Goal: Task Accomplishment & Management: Complete application form

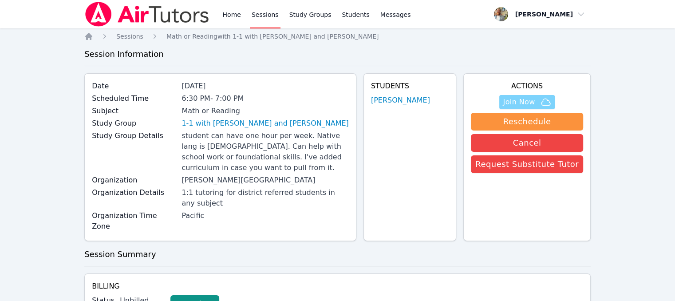
click at [529, 100] on span "Join Now" at bounding box center [519, 102] width 32 height 11
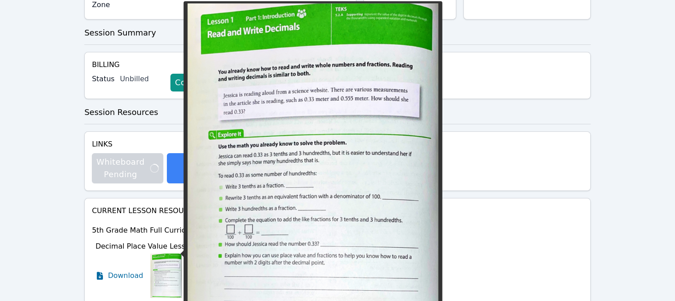
scroll to position [321, 0]
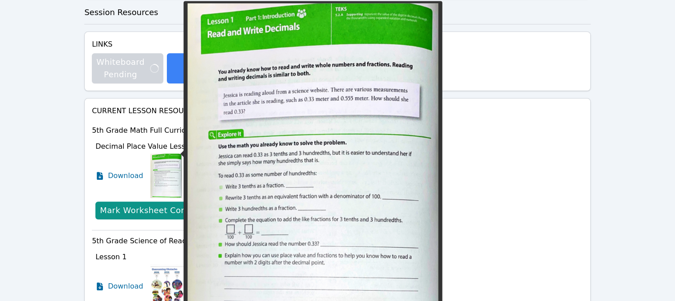
click at [160, 154] on img at bounding box center [166, 176] width 32 height 44
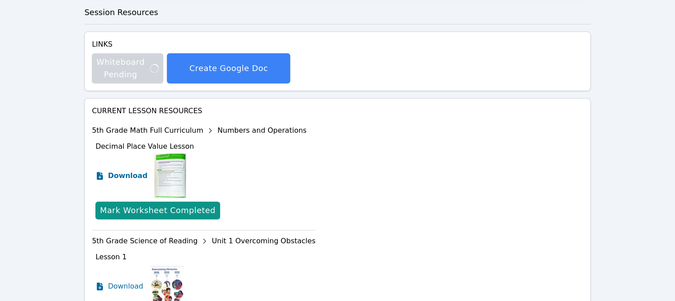
click at [137, 170] on span "Download" at bounding box center [127, 175] width 39 height 11
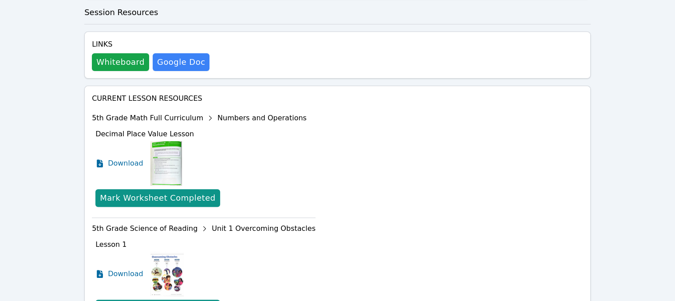
scroll to position [0, 0]
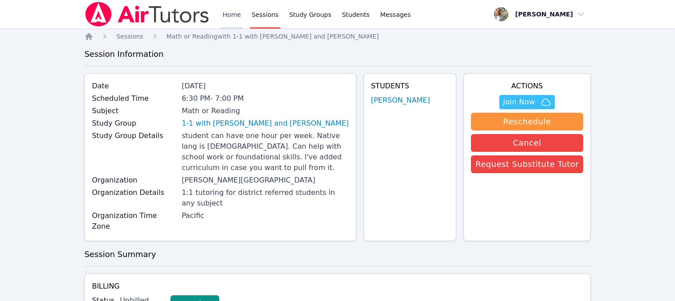
click at [231, 20] on link "Home" at bounding box center [232, 14] width 22 height 28
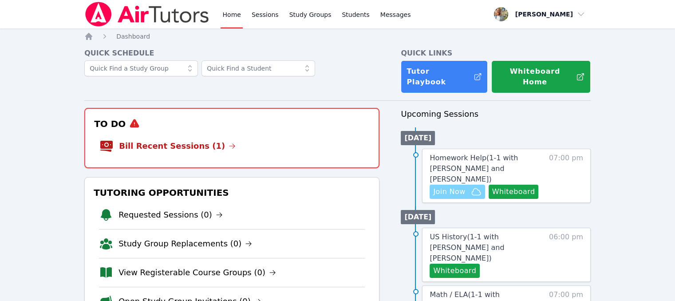
click at [458, 186] on span "Join Now" at bounding box center [449, 191] width 32 height 11
click at [380, 12] on span "Messages" at bounding box center [395, 14] width 31 height 9
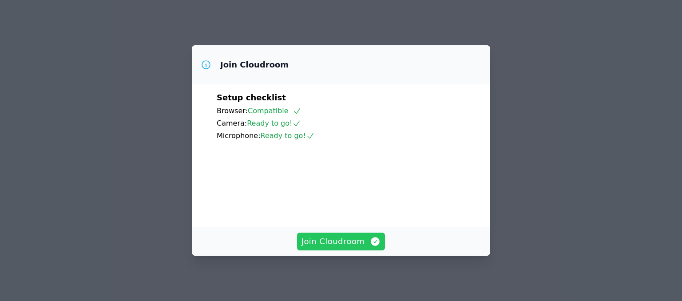
click at [341, 243] on span "Join Cloudroom" at bounding box center [340, 241] width 79 height 12
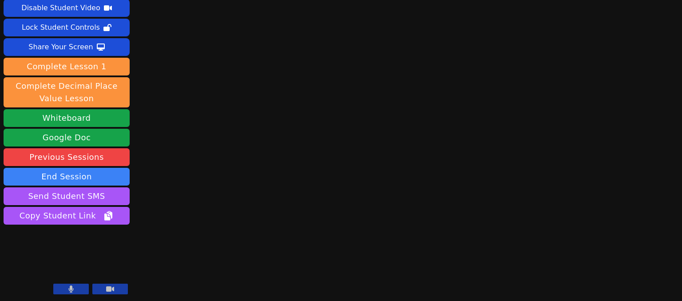
scroll to position [38, 0]
click at [92, 121] on button "Whiteboard" at bounding box center [67, 118] width 126 height 18
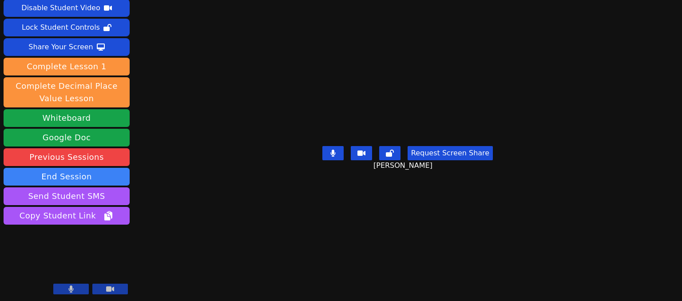
click at [458, 160] on button "Request Screen Share" at bounding box center [449, 153] width 85 height 14
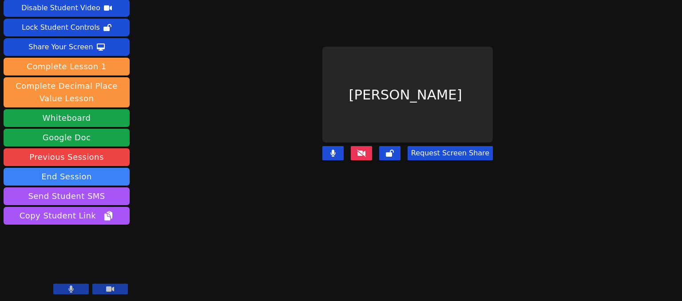
click at [438, 151] on button "Request Screen Share" at bounding box center [449, 153] width 85 height 14
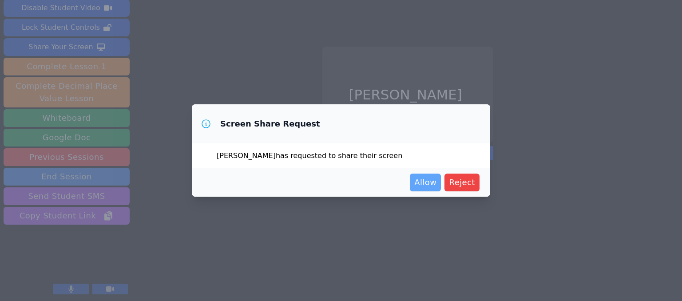
click at [429, 186] on span "Allow" at bounding box center [425, 182] width 22 height 12
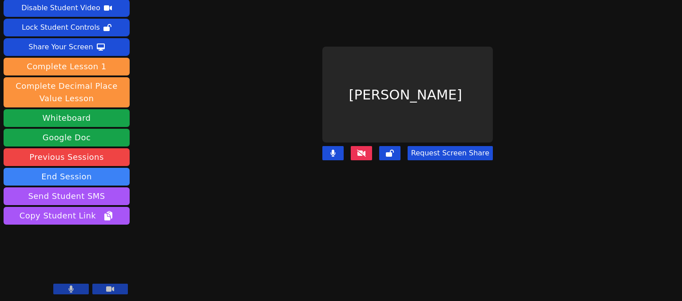
click at [435, 152] on button "Request Screen Share" at bounding box center [449, 153] width 85 height 14
click at [357, 153] on button at bounding box center [361, 153] width 21 height 14
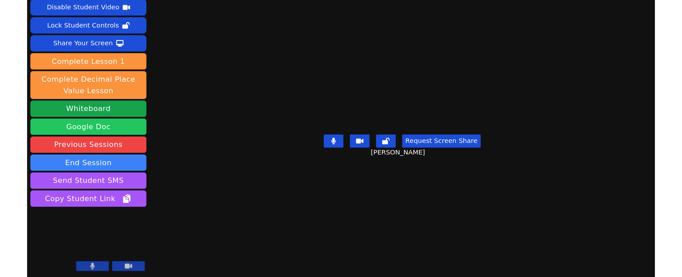
scroll to position [0, 0]
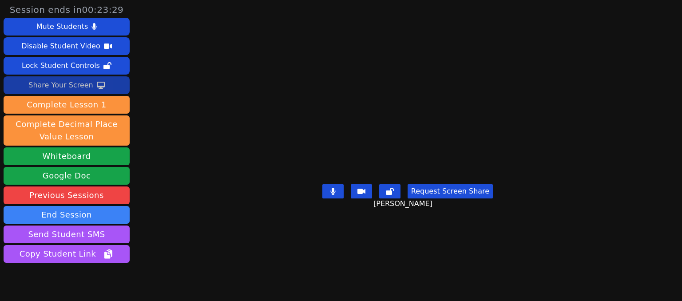
click at [108, 87] on button "Share Your Screen" at bounding box center [67, 85] width 126 height 18
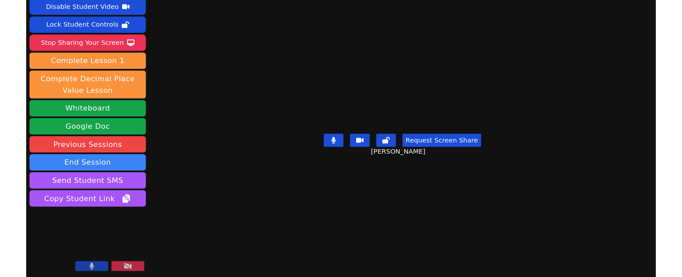
scroll to position [38, 0]
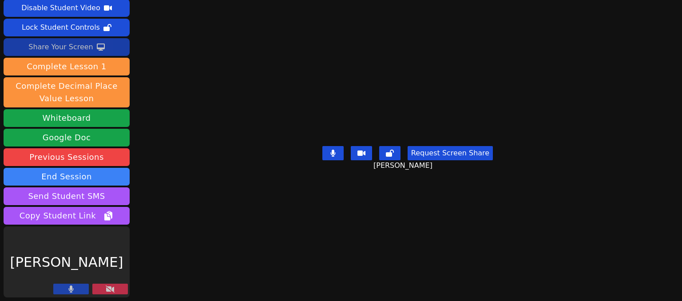
click at [91, 51] on button "Share Your Screen" at bounding box center [67, 47] width 126 height 18
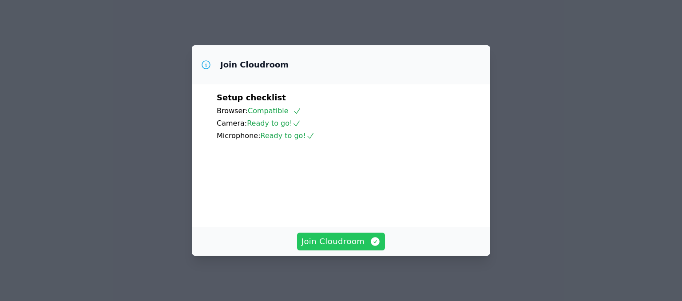
click at [344, 248] on button "Join Cloudroom" at bounding box center [341, 242] width 88 height 18
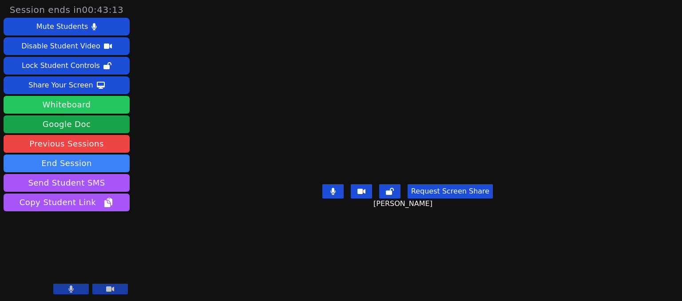
click at [86, 109] on button "Whiteboard" at bounding box center [67, 105] width 126 height 18
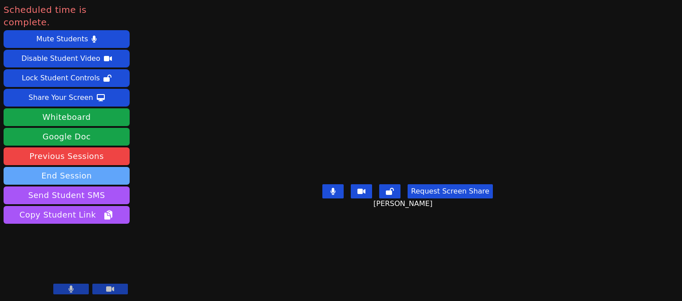
click at [115, 167] on button "End Session" at bounding box center [67, 176] width 126 height 18
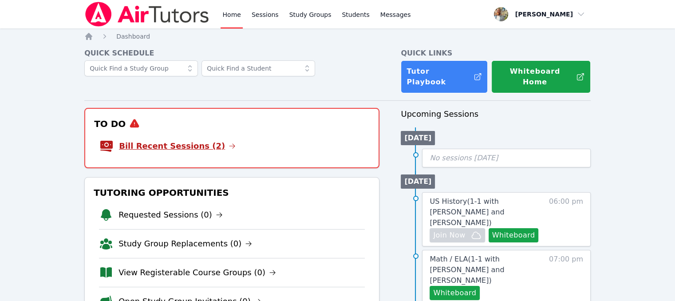
click at [183, 140] on link "Bill Recent Sessions (2)" at bounding box center [177, 146] width 117 height 12
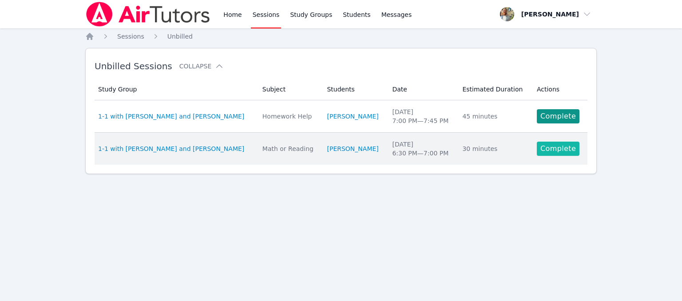
click at [538, 148] on link "Complete" at bounding box center [558, 149] width 43 height 14
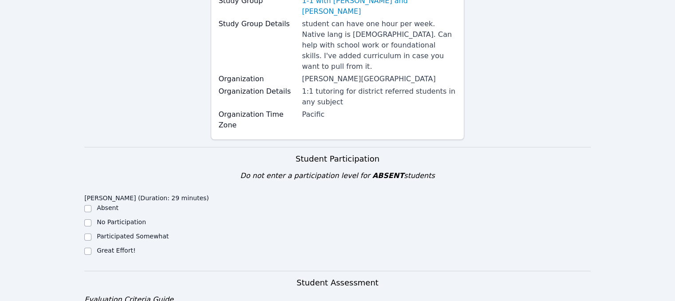
scroll to position [190, 0]
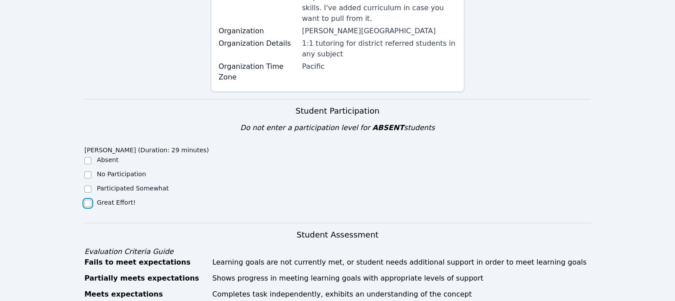
click at [86, 200] on input "Great Effort!" at bounding box center [87, 203] width 7 height 7
checkbox input "true"
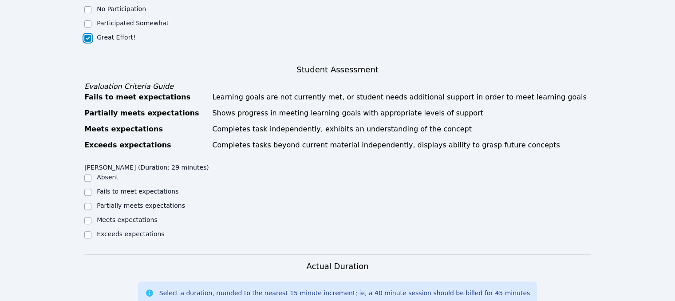
scroll to position [362, 0]
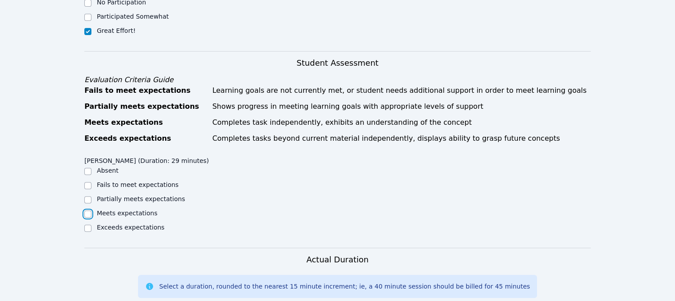
click at [87, 210] on input "Meets expectations" at bounding box center [87, 213] width 7 height 7
checkbox input "true"
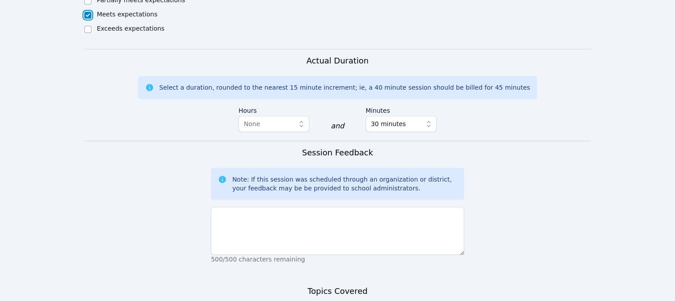
scroll to position [573, 0]
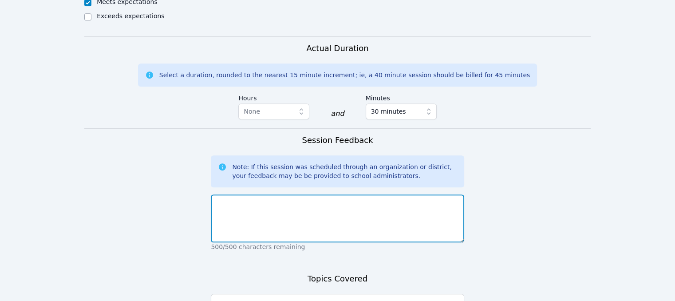
click at [330, 194] on textarea at bounding box center [337, 218] width 253 height 48
type textarea "Today's session was great. He was active and engaged throughout."
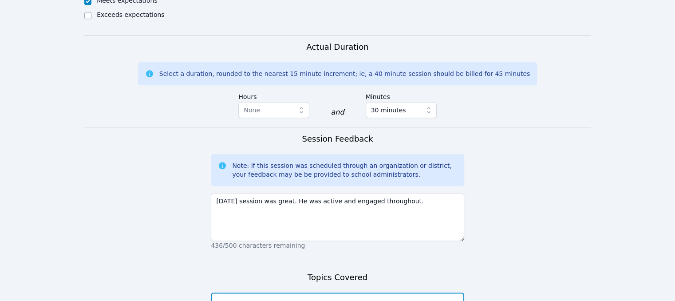
scroll to position [667, 0]
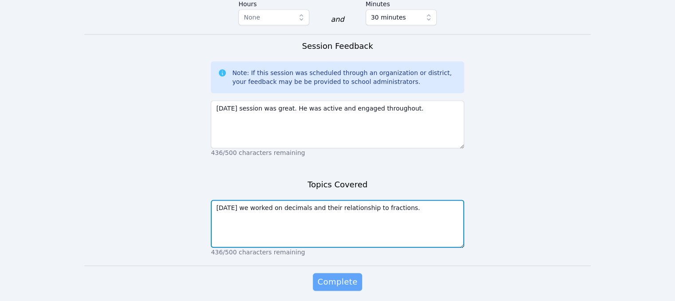
type textarea "Today we worked on decimals and their relationship to fractions."
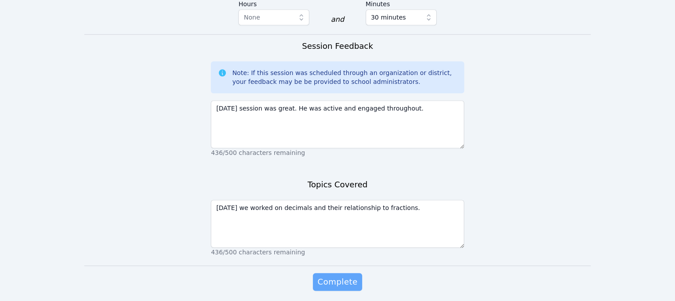
click at [343, 276] on span "Complete" at bounding box center [337, 282] width 40 height 12
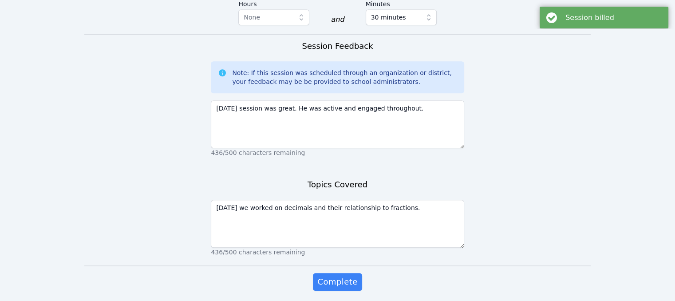
scroll to position [0, 0]
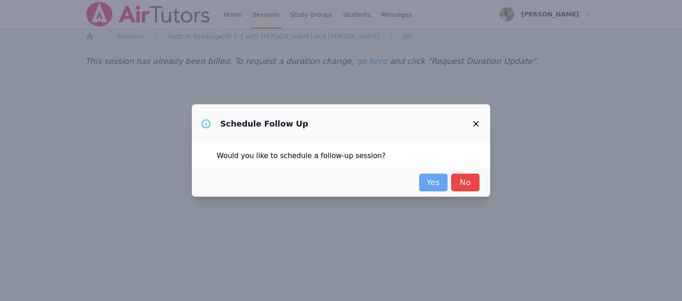
click at [439, 179] on link "Yes" at bounding box center [433, 183] width 28 height 18
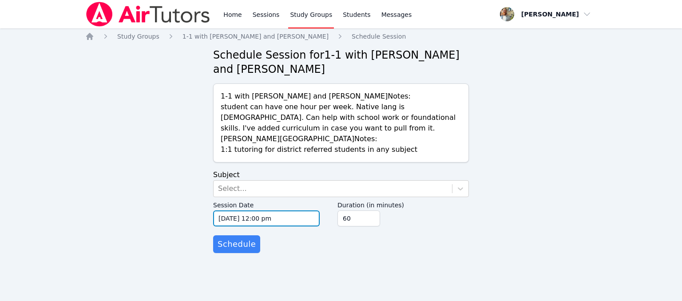
click at [292, 212] on input "10/08/2025 12:00 pm" at bounding box center [266, 218] width 107 height 16
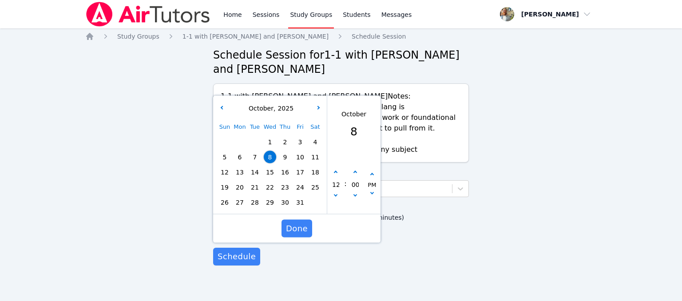
click at [269, 164] on div "Sun Mon Tue Wed Thu Fri Sat 1 2 3 4 5 6 7 8 9 10 11 12 13 14 15 16 17 18 19 20 …" at bounding box center [270, 164] width 106 height 91
click at [334, 173] on icon "button" at bounding box center [336, 173] width 4 height 4
type input "10/08/2025 01:00 pm"
type input "01"
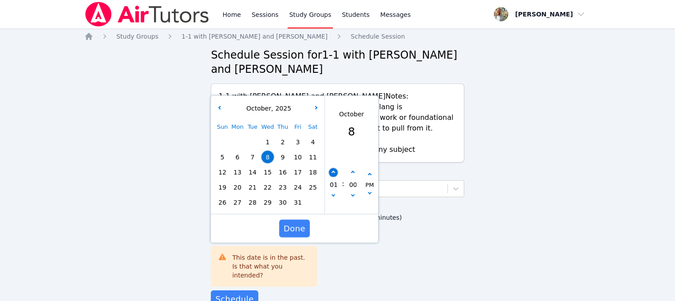
click at [332, 170] on button "button" at bounding box center [333, 172] width 9 height 9
type input "10/08/2025 02:00 pm"
type input "02"
click at [332, 170] on button "button" at bounding box center [333, 172] width 9 height 9
type input "10/08/2025 03:00 pm"
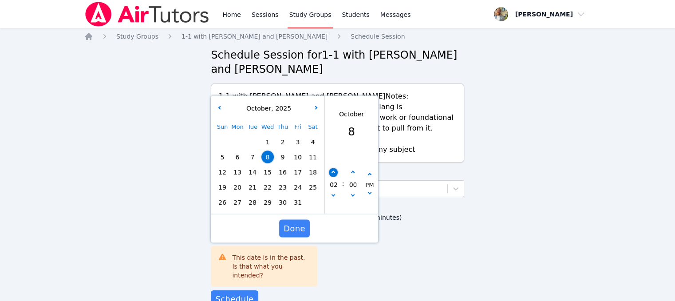
type input "03"
click at [269, 174] on span "15" at bounding box center [267, 172] width 12 height 12
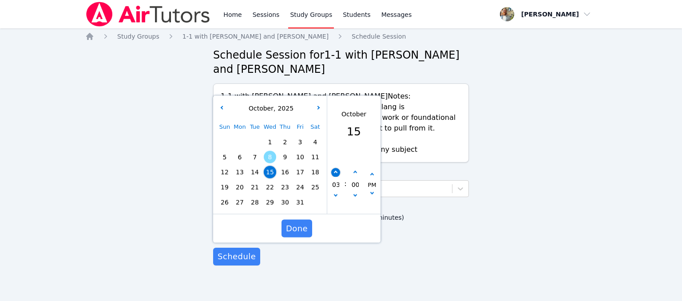
click at [334, 175] on button "button" at bounding box center [335, 172] width 9 height 9
type input "10/15/2025 04:00 pm"
type input "04"
click at [334, 175] on button "button" at bounding box center [335, 172] width 9 height 9
type input "10/15/2025 05:00 pm"
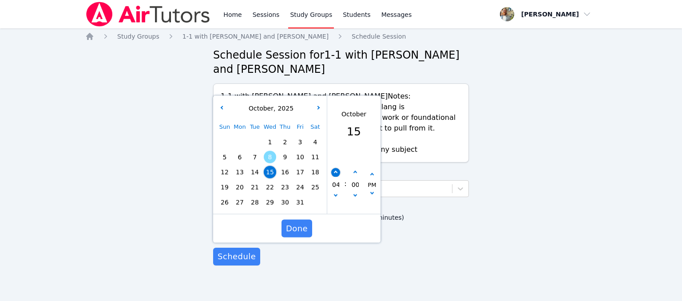
type input "05"
click at [334, 175] on button "button" at bounding box center [335, 172] width 9 height 9
type input "10/15/2025 06:00 pm"
type input "06"
click at [334, 175] on button "button" at bounding box center [335, 172] width 9 height 9
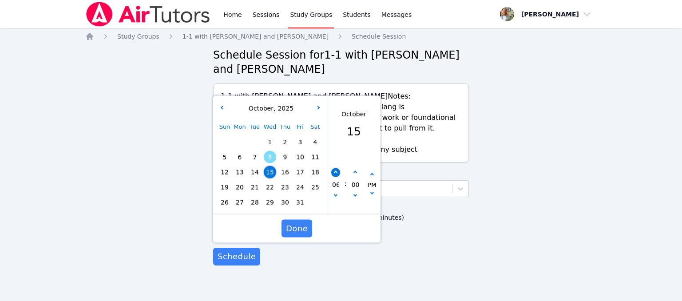
type input "10/15/2025 07:00 pm"
type input "07"
click at [334, 193] on button "button" at bounding box center [335, 196] width 9 height 9
type input "10/15/2025 06:00 pm"
type input "06"
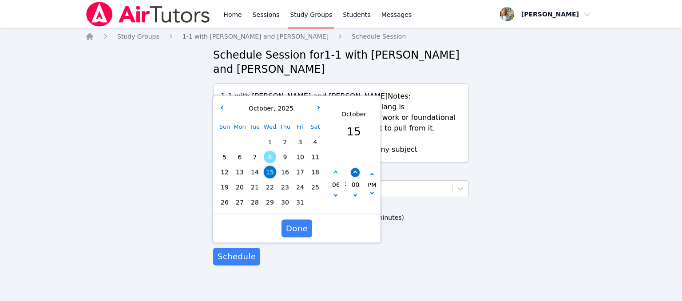
click at [355, 170] on button "button" at bounding box center [355, 172] width 9 height 9
type input "10/15/2025 06:05 pm"
type input "05"
click at [355, 170] on button "button" at bounding box center [355, 172] width 9 height 9
type input "10/15/2025 06:10 pm"
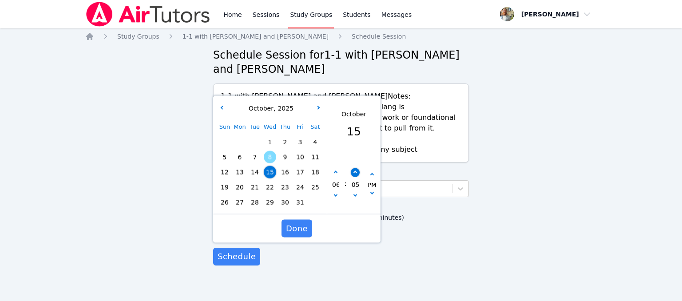
type input "10"
click at [355, 170] on button "button" at bounding box center [355, 172] width 9 height 9
type input "10/15/2025 06:15 pm"
type input "15"
click at [355, 170] on button "button" at bounding box center [355, 172] width 9 height 9
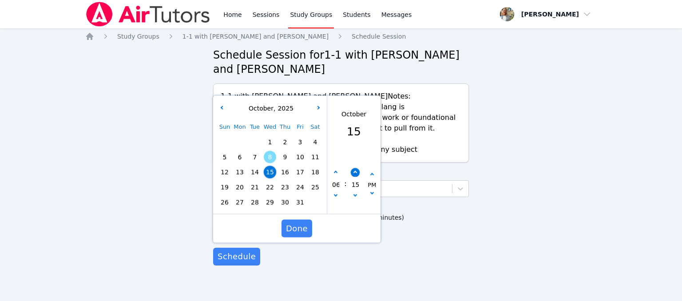
type input "10/15/2025 06:20 pm"
type input "20"
click at [355, 170] on button "button" at bounding box center [355, 172] width 9 height 9
type input "10/15/2025 06:25 pm"
type input "25"
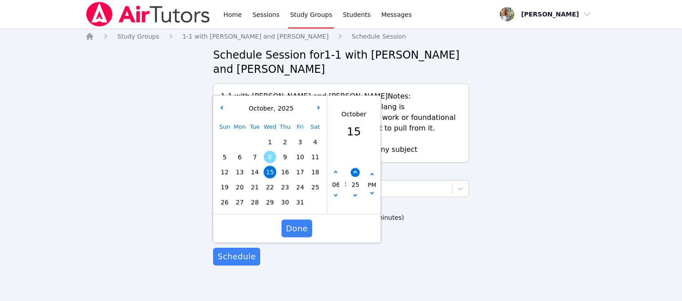
click at [355, 170] on button "button" at bounding box center [355, 172] width 9 height 9
type input "10/15/2025 06:30 pm"
type input "30"
click at [303, 223] on span "Done" at bounding box center [297, 228] width 22 height 12
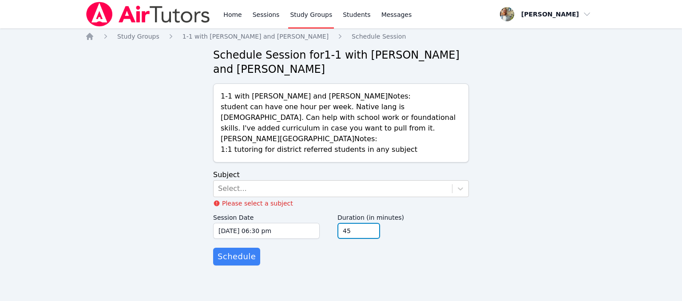
click at [370, 234] on input "45" at bounding box center [358, 231] width 43 height 16
type input "30"
click at [370, 234] on input "30" at bounding box center [358, 231] width 43 height 16
click at [454, 189] on div at bounding box center [460, 189] width 16 height 16
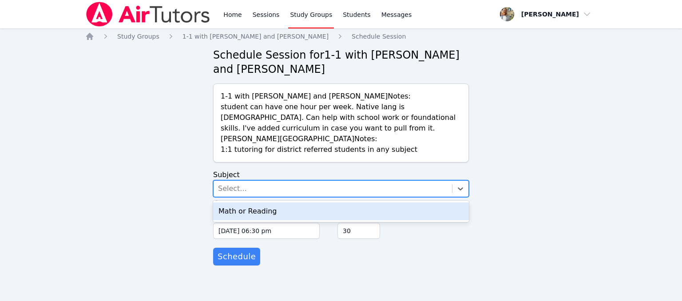
click at [388, 207] on div "Math or Reading" at bounding box center [341, 211] width 256 height 18
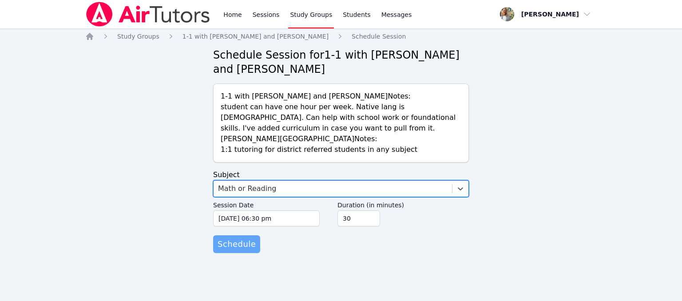
click at [242, 246] on span "Schedule" at bounding box center [236, 244] width 38 height 12
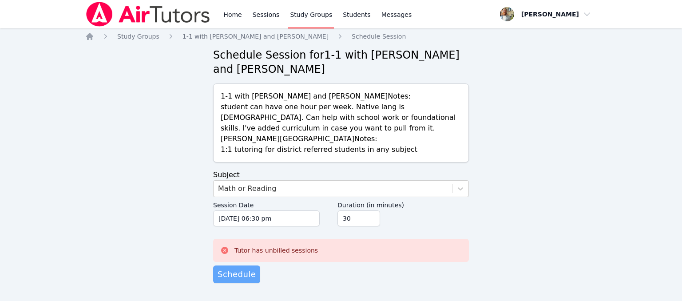
click at [240, 273] on span "Schedule" at bounding box center [236, 274] width 38 height 12
click at [225, 23] on link "Home" at bounding box center [232, 14] width 22 height 28
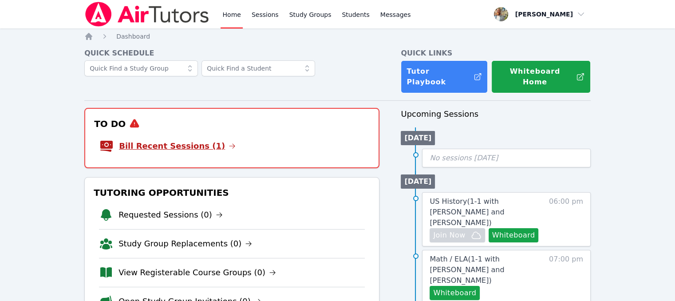
click at [162, 140] on link "Bill Recent Sessions (1)" at bounding box center [177, 146] width 117 height 12
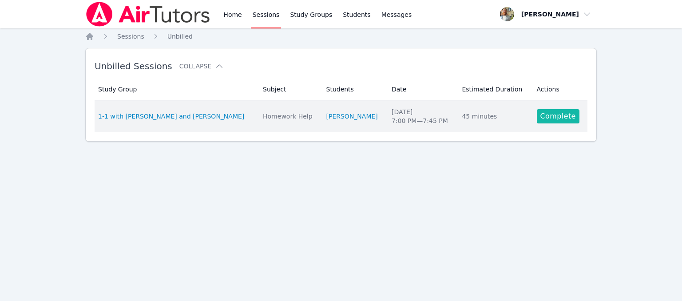
click at [539, 116] on link "Complete" at bounding box center [558, 116] width 43 height 14
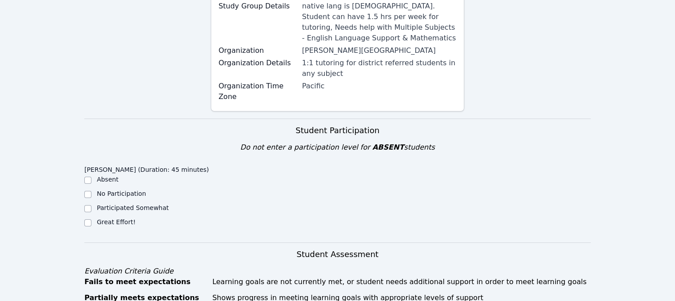
scroll to position [160, 0]
click at [91, 219] on input "Great Effort!" at bounding box center [87, 222] width 7 height 7
checkbox input "true"
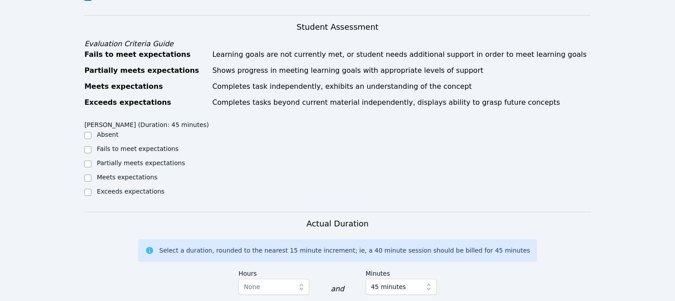
scroll to position [387, 0]
click at [90, 174] on input "Meets expectations" at bounding box center [87, 177] width 7 height 7
checkbox input "true"
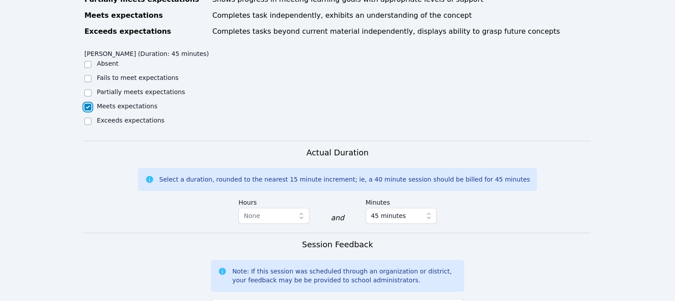
scroll to position [494, 0]
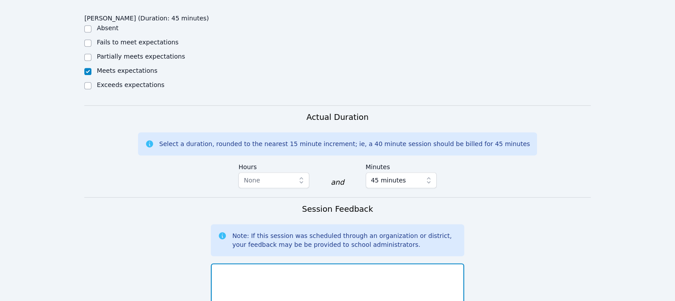
click at [359, 263] on textarea at bounding box center [337, 287] width 253 height 48
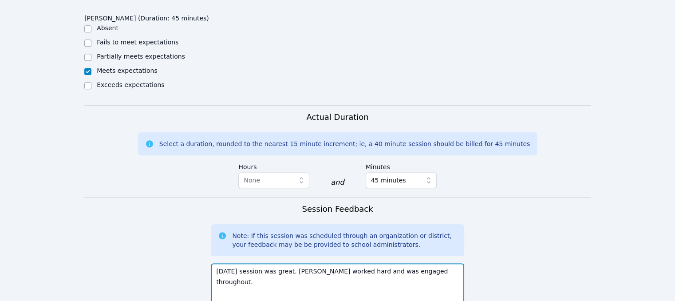
type textarea "Today's session was great. Tor worked hard and was engaged throughout."
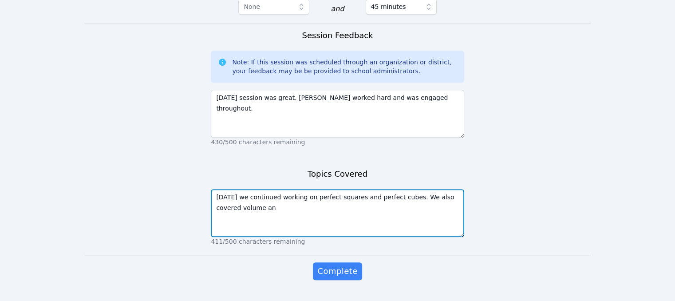
type textarea "Today we continued working on perfect squares and perfect cubes. We also covere…"
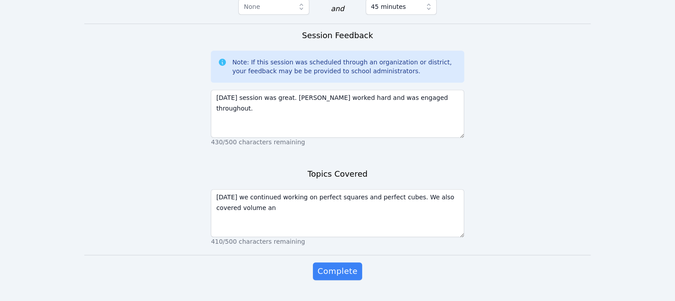
click at [359, 262] on button "Complete" at bounding box center [337, 271] width 49 height 18
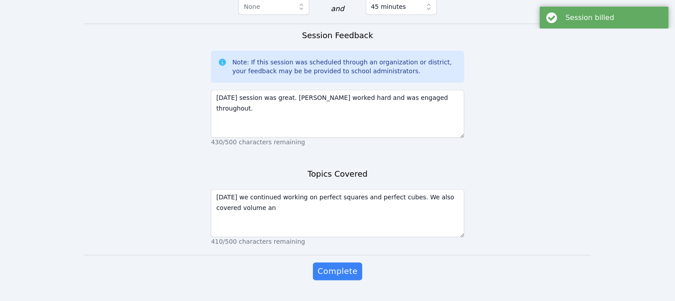
scroll to position [0, 0]
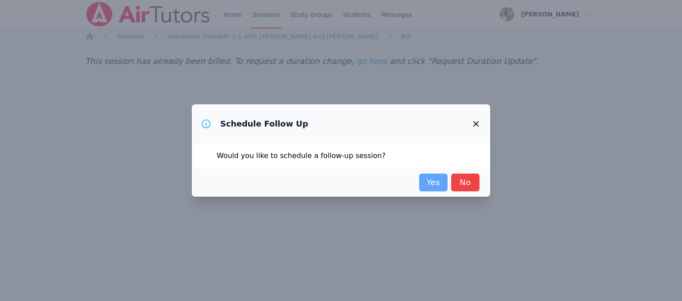
click at [427, 180] on link "Yes" at bounding box center [433, 183] width 28 height 18
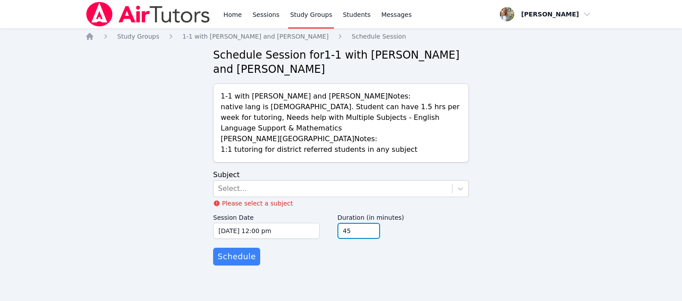
type input "45"
click at [373, 223] on input "45" at bounding box center [358, 231] width 43 height 16
click at [416, 181] on div "Select..." at bounding box center [332, 189] width 238 height 16
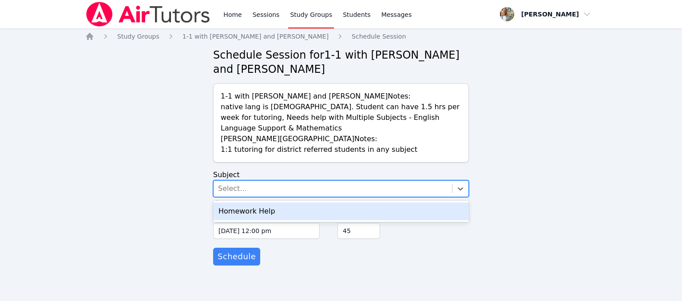
click at [336, 208] on div "Homework Help" at bounding box center [341, 211] width 256 height 18
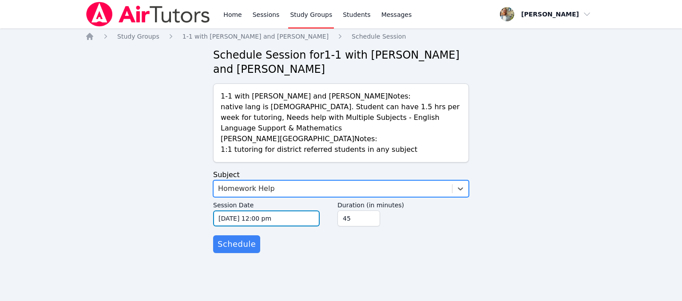
click at [280, 210] on input "10/08/2025 12:00 pm" at bounding box center [266, 218] width 107 height 16
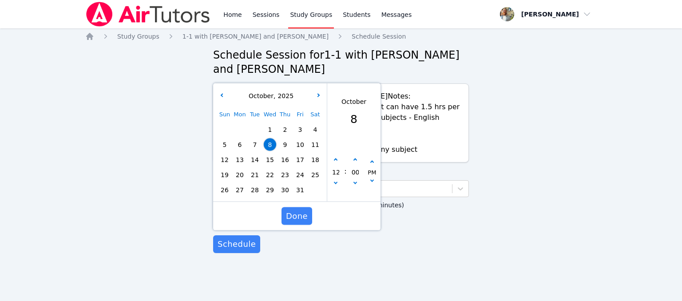
click at [252, 154] on span "14" at bounding box center [255, 160] width 12 height 12
click at [336, 158] on icon "button" at bounding box center [336, 160] width 4 height 4
type input "10/14/2025 01:00 pm"
type input "01"
click at [336, 158] on icon "button" at bounding box center [336, 160] width 4 height 4
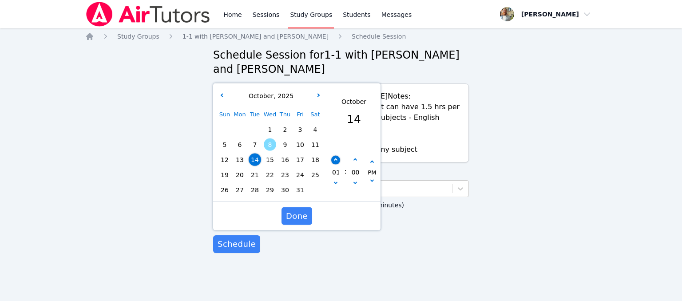
type input "10/14/2025 02:00 pm"
type input "02"
click at [336, 158] on icon "button" at bounding box center [336, 160] width 4 height 4
type input "10/14/2025 03:00 pm"
type input "03"
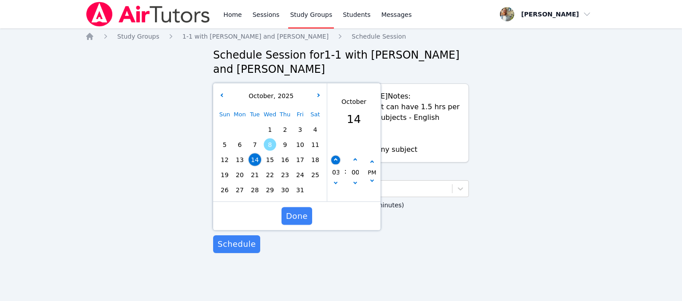
click at [336, 158] on icon "button" at bounding box center [336, 160] width 4 height 4
type input "10/14/2025 04:00 pm"
type input "04"
click at [336, 158] on icon "button" at bounding box center [336, 160] width 4 height 4
type input "10/14/2025 05:00 pm"
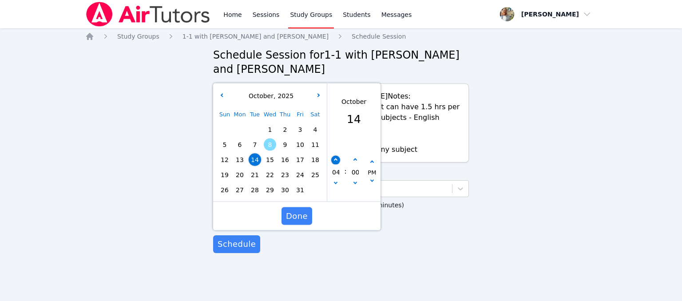
type input "05"
click at [336, 158] on icon "button" at bounding box center [336, 160] width 4 height 4
type input "10/14/2025 06:00 pm"
type input "06"
click at [336, 158] on icon "button" at bounding box center [336, 160] width 4 height 4
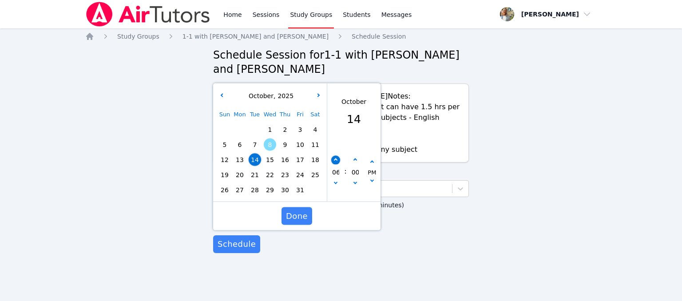
type input "10/14/2025 07:00 pm"
type input "07"
click at [304, 210] on span "Done" at bounding box center [297, 216] width 22 height 12
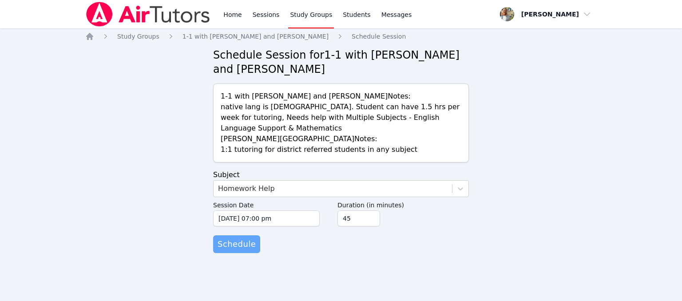
click at [253, 235] on button "Schedule" at bounding box center [236, 244] width 47 height 18
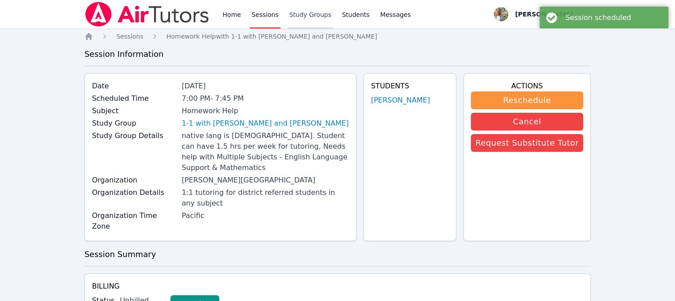
click at [304, 18] on link "Study Groups" at bounding box center [311, 14] width 46 height 28
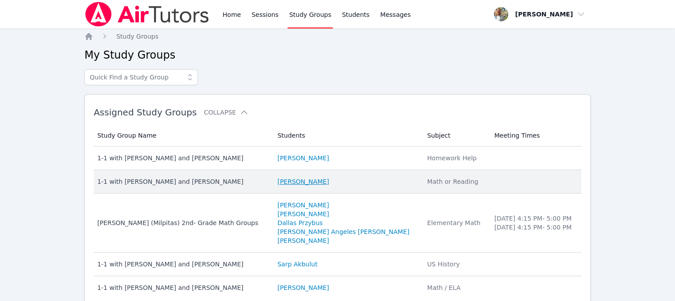
click at [300, 184] on link "Sahar Chocron" at bounding box center [302, 181] width 51 height 9
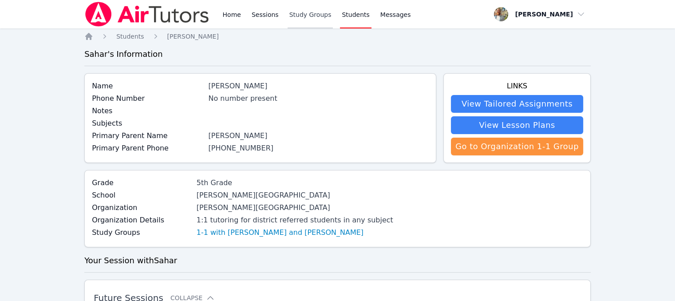
click at [290, 16] on link "Study Groups" at bounding box center [311, 14] width 46 height 28
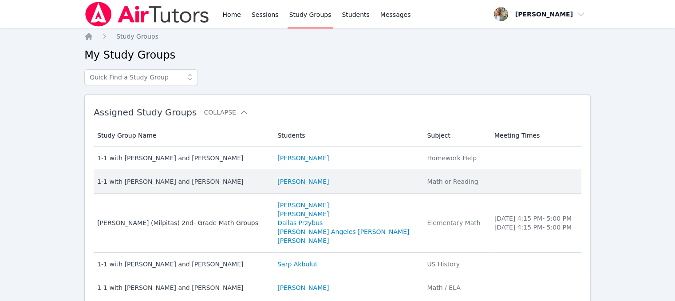
click at [185, 183] on div "1-1 with Sahar Chocron and Tyler Baker" at bounding box center [182, 181] width 170 height 9
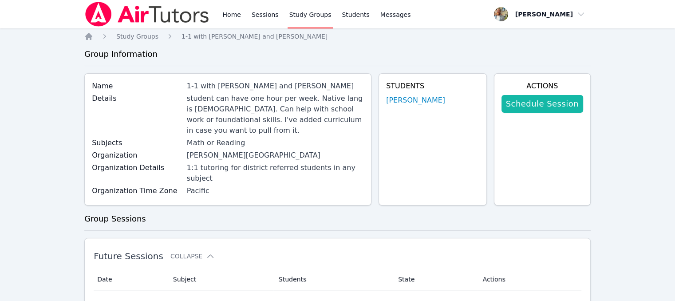
click at [543, 102] on link "Schedule Session" at bounding box center [542, 104] width 82 height 18
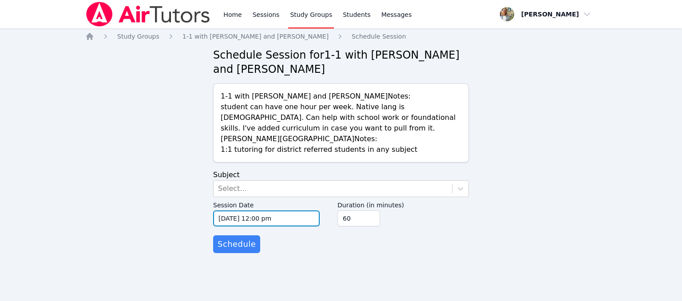
click at [279, 213] on input "10/08/2025 12:00 pm" at bounding box center [266, 218] width 107 height 16
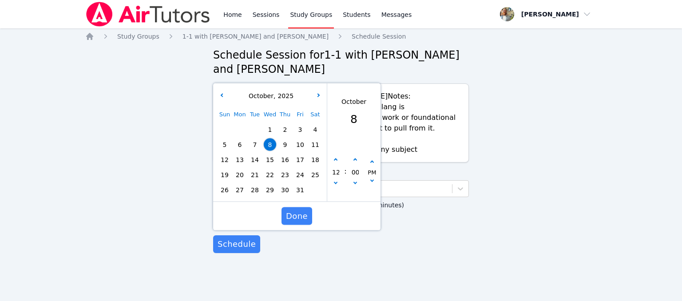
click at [272, 161] on div "Sun Mon Tue Wed Thu Fri Sat 1 2 3 4 5 6 7 8 9 10 11 12 13 14 15 16 17 18 19 20 …" at bounding box center [270, 152] width 106 height 91
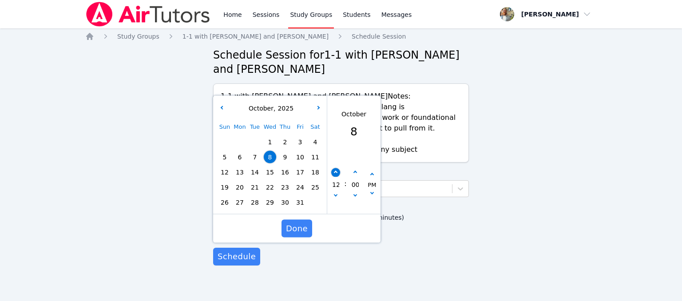
click at [337, 174] on button "button" at bounding box center [335, 172] width 9 height 9
type input "10/08/2025 01:00 pm"
type input "01"
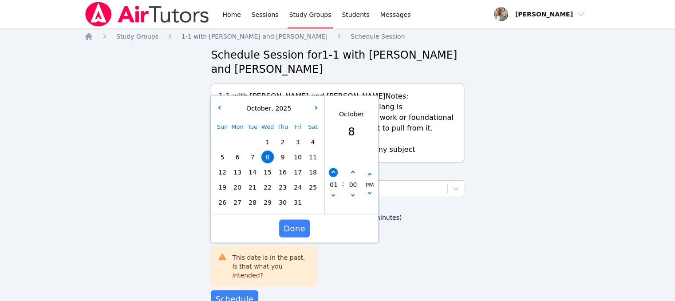
click at [337, 174] on button "button" at bounding box center [333, 172] width 9 height 9
type input "10/08/2025 02:00 pm"
type input "02"
click at [337, 174] on button "button" at bounding box center [333, 172] width 9 height 9
type input "10/08/2025 03:00 pm"
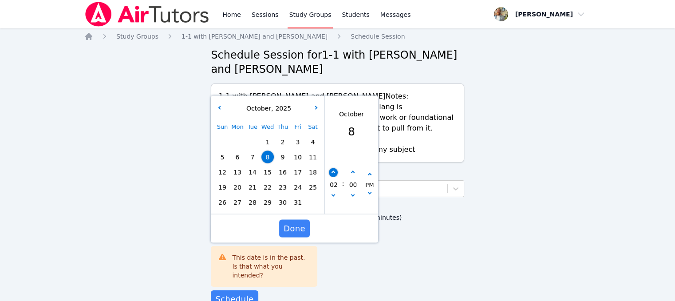
type input "03"
click at [337, 174] on button "button" at bounding box center [333, 172] width 9 height 9
type input "10/08/2025 04:00 pm"
type input "04"
click at [337, 174] on button "button" at bounding box center [333, 172] width 9 height 9
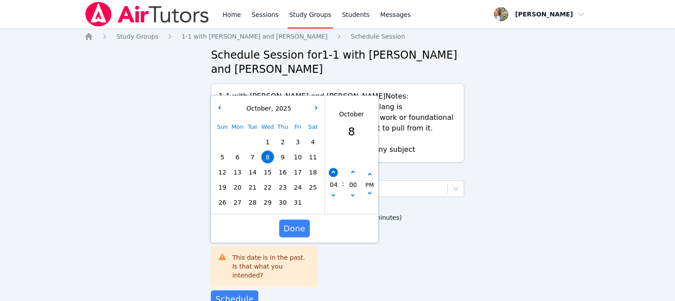
type input "10/08/2025 05:00 pm"
type input "05"
click at [268, 166] on span "15" at bounding box center [267, 172] width 12 height 12
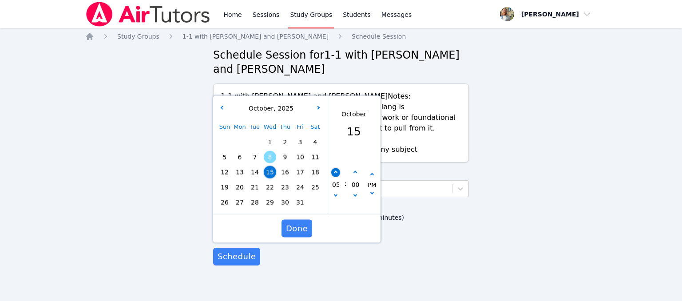
click at [337, 172] on button "button" at bounding box center [335, 172] width 9 height 9
type input "10/15/2025 06:00 pm"
type input "06"
click at [355, 172] on icon "button" at bounding box center [355, 173] width 4 height 4
type input "10/15/2025 06:05 pm"
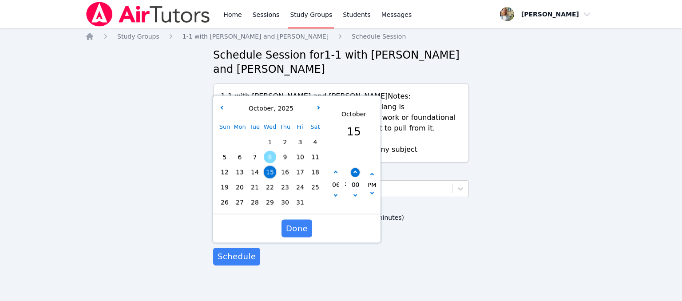
type input "05"
click at [355, 172] on icon "button" at bounding box center [355, 173] width 4 height 4
type input "10/15/2025 06:10 pm"
type input "10"
click at [355, 172] on icon "button" at bounding box center [355, 173] width 4 height 4
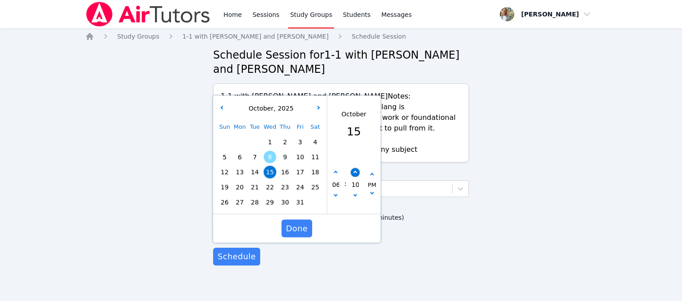
type input "10/15/2025 06:15 pm"
type input "15"
click at [355, 172] on icon "button" at bounding box center [355, 173] width 4 height 4
type input "10/15/2025 06:20 pm"
type input "20"
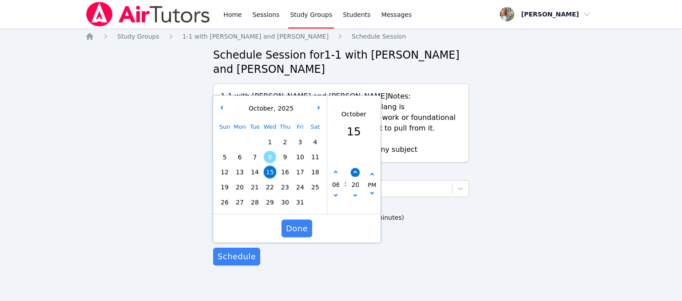
click at [355, 172] on icon "button" at bounding box center [355, 173] width 4 height 4
type input "10/15/2025 06:25 pm"
type input "25"
click at [355, 172] on icon "button" at bounding box center [355, 173] width 4 height 4
type input "10/15/2025 06:30 pm"
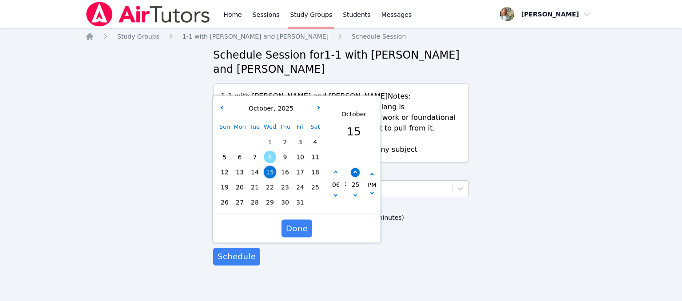
type input "30"
click at [304, 224] on span "Done" at bounding box center [297, 228] width 22 height 12
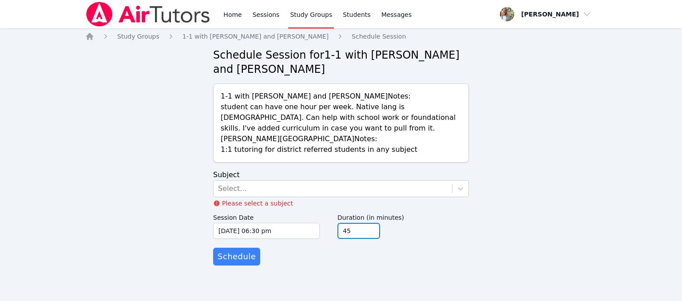
click at [371, 233] on input "45" at bounding box center [358, 231] width 43 height 16
type input "30"
click at [371, 233] on input "30" at bounding box center [358, 231] width 43 height 16
click at [450, 186] on div "Select..." at bounding box center [332, 189] width 238 height 16
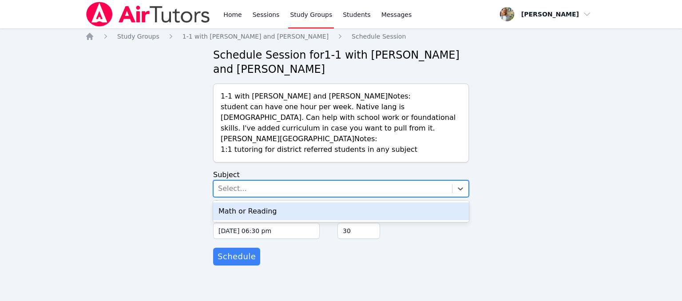
click at [357, 213] on div "Math or Reading" at bounding box center [341, 211] width 256 height 18
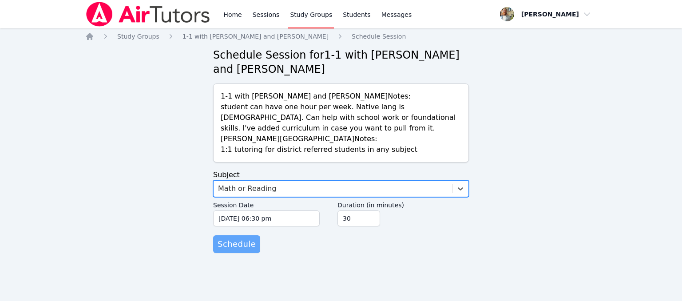
click at [249, 245] on span "Schedule" at bounding box center [236, 244] width 38 height 12
